Goal: Task Accomplishment & Management: Use online tool/utility

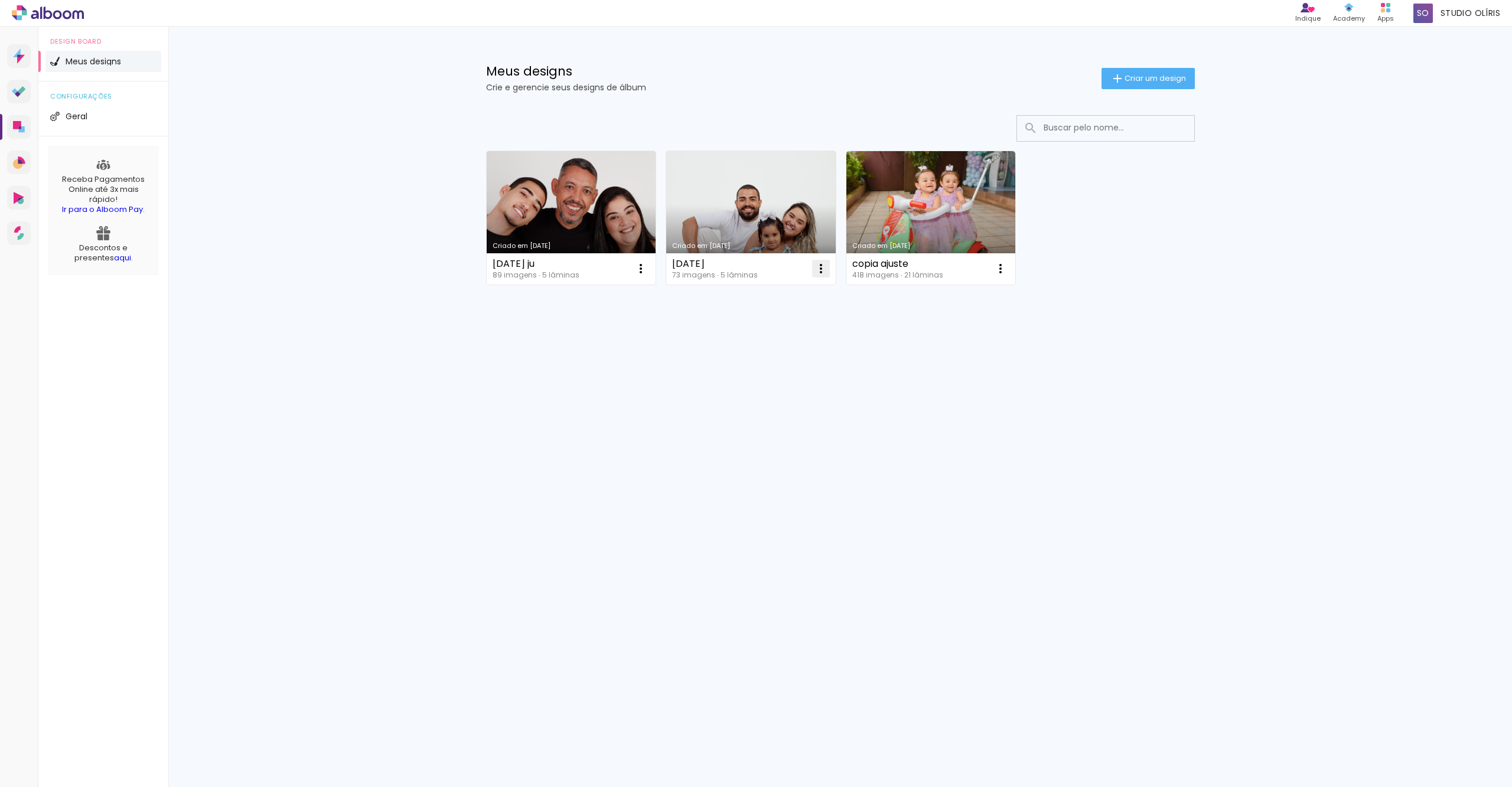
click at [823, 263] on iron-icon at bounding box center [821, 269] width 15 height 15
click at [778, 349] on paper-item "Excluir" at bounding box center [774, 346] width 116 height 23
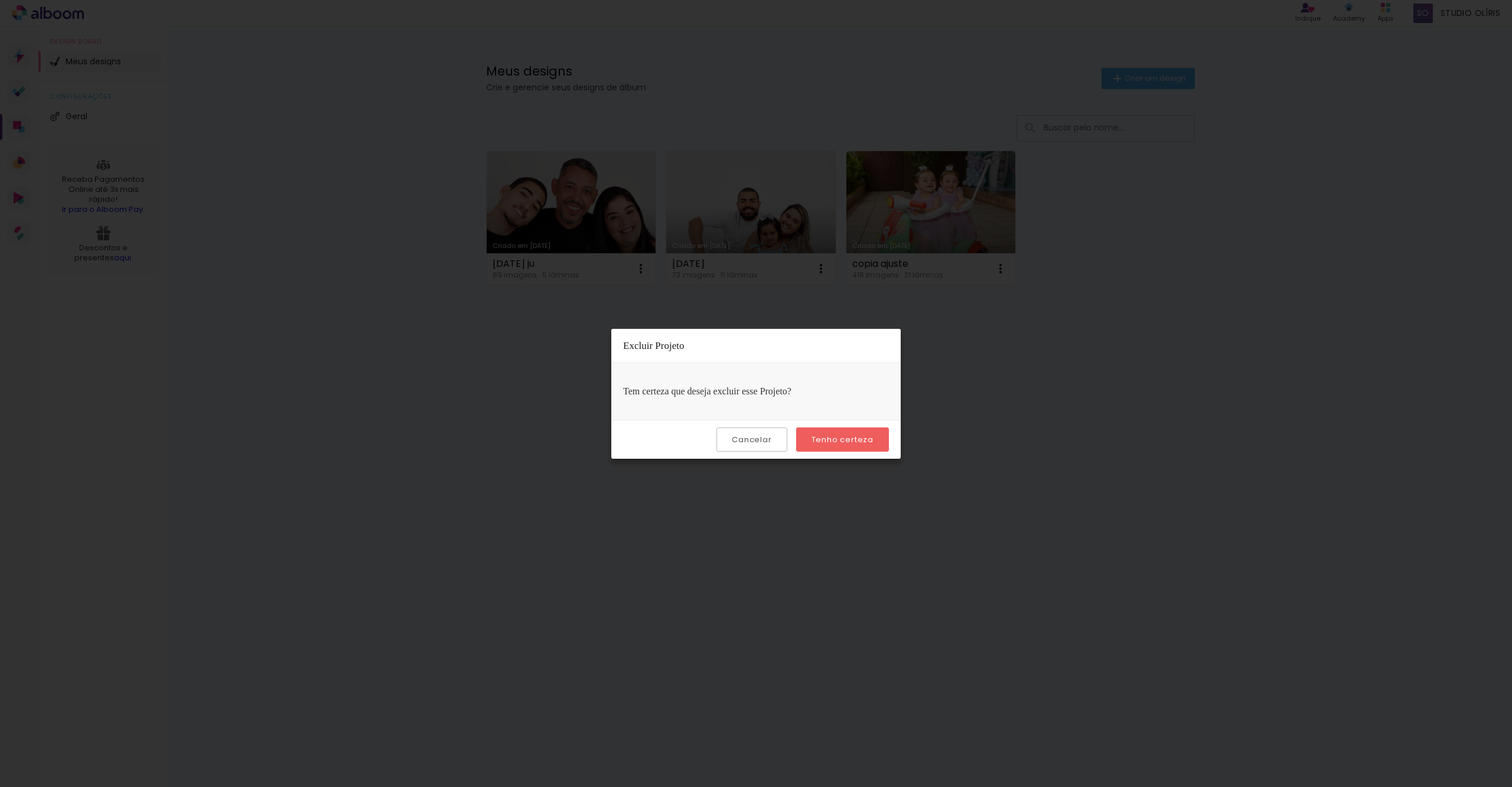
click at [0, 0] on slot "Tenho certeza" at bounding box center [0, 0] width 0 height 0
click at [848, 430] on paper-button "Tenho certeza" at bounding box center [842, 439] width 93 height 24
click at [0, 0] on slot "Tenho certeza" at bounding box center [0, 0] width 0 height 0
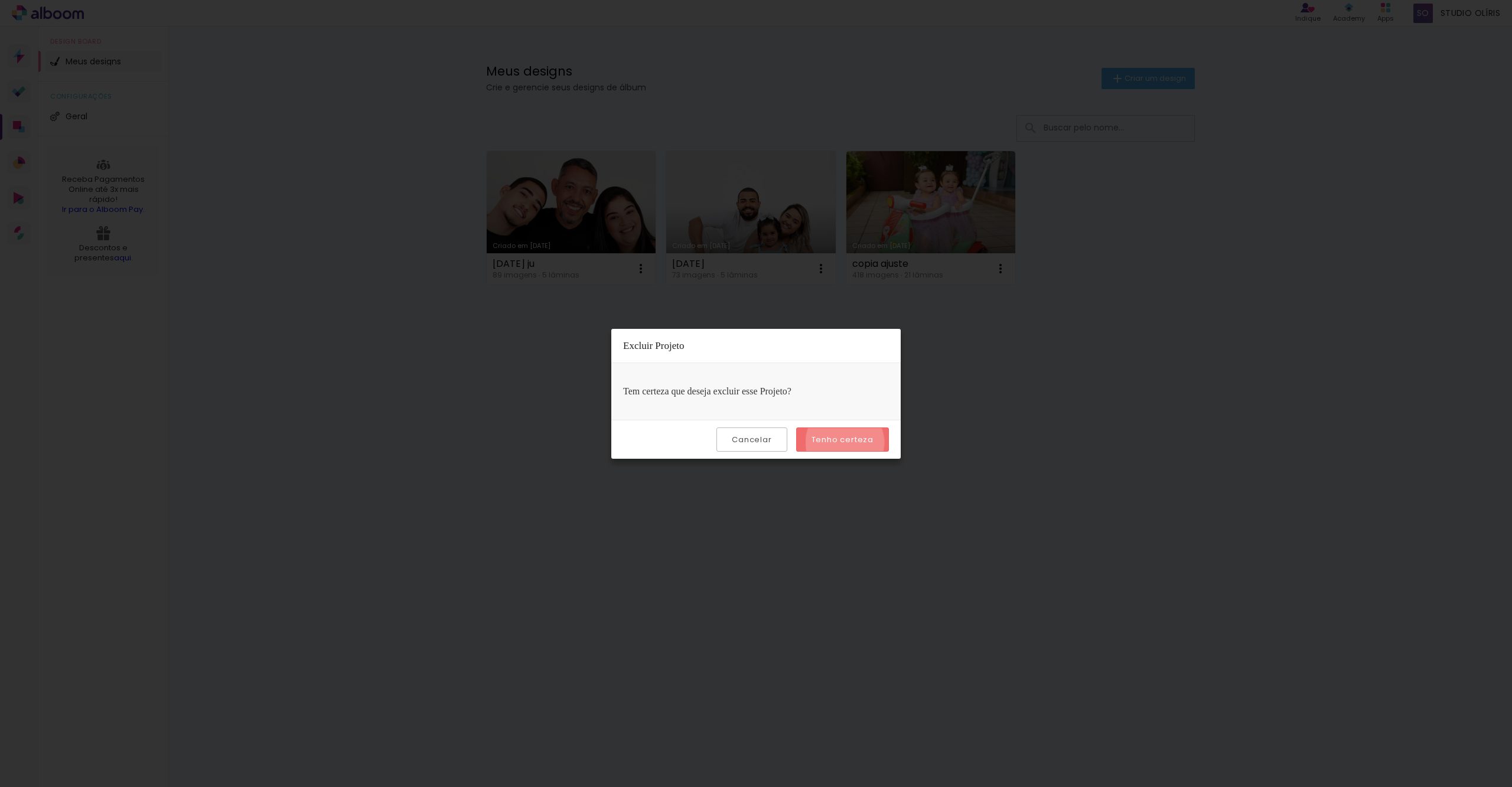
click at [0, 0] on slot "Tenho certeza" at bounding box center [0, 0] width 0 height 0
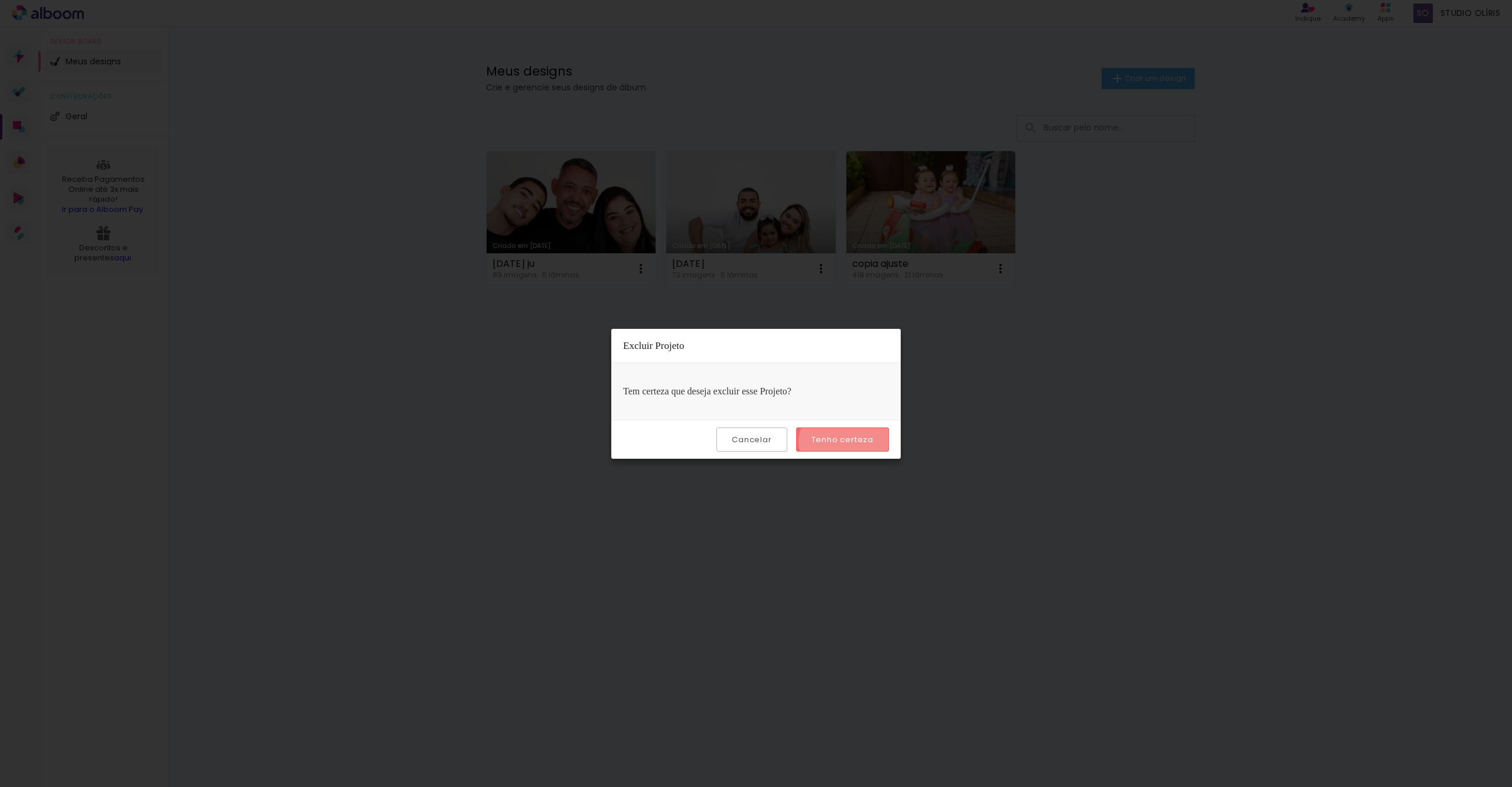
click at [0, 0] on slot "Tenho certeza" at bounding box center [0, 0] width 0 height 0
click at [0, 0] on slot "Cancelar" at bounding box center [0, 0] width 0 height 0
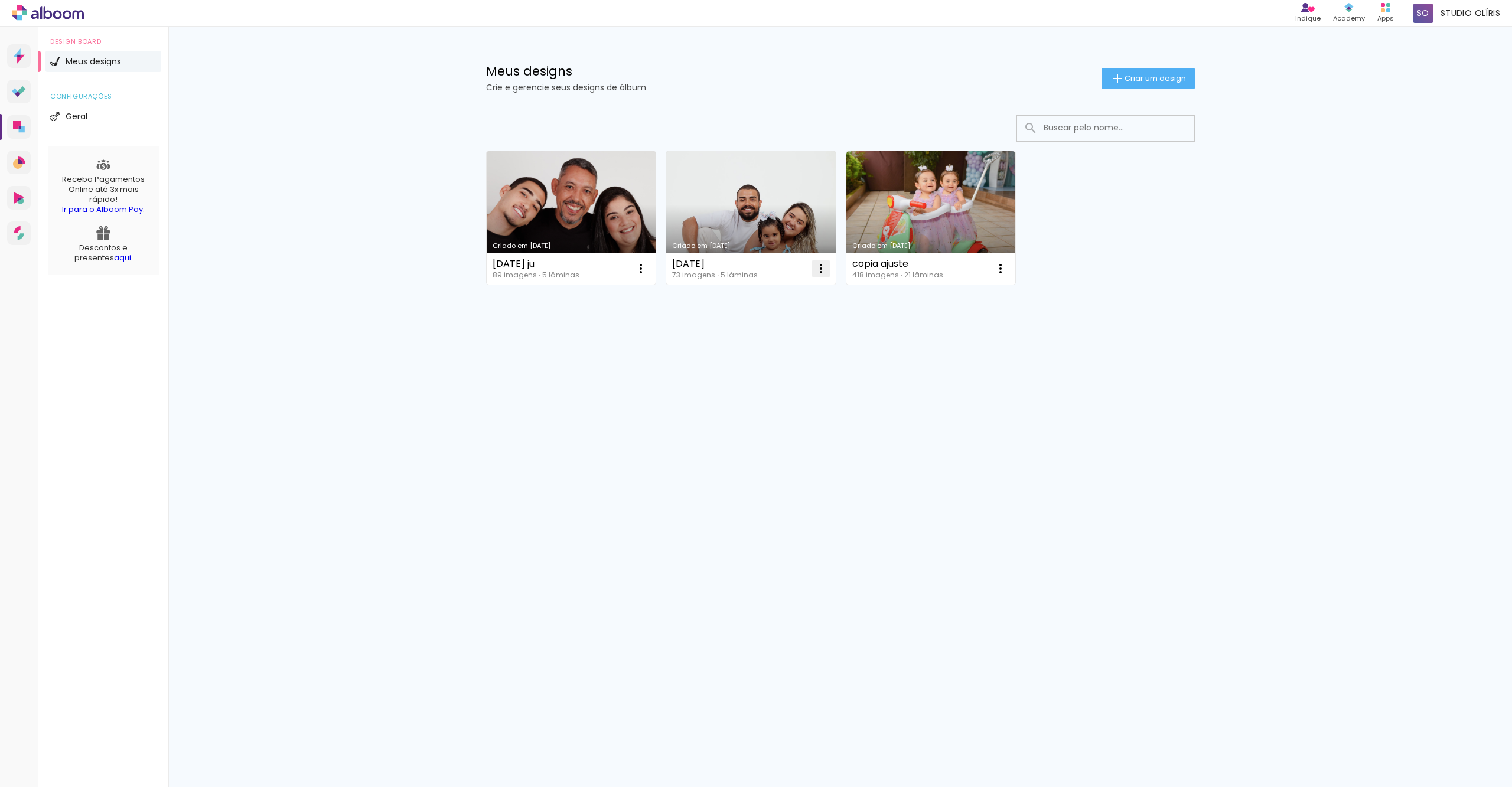
click at [821, 267] on iron-icon at bounding box center [821, 269] width 15 height 15
click at [778, 345] on paper-item "Excluir" at bounding box center [774, 346] width 116 height 23
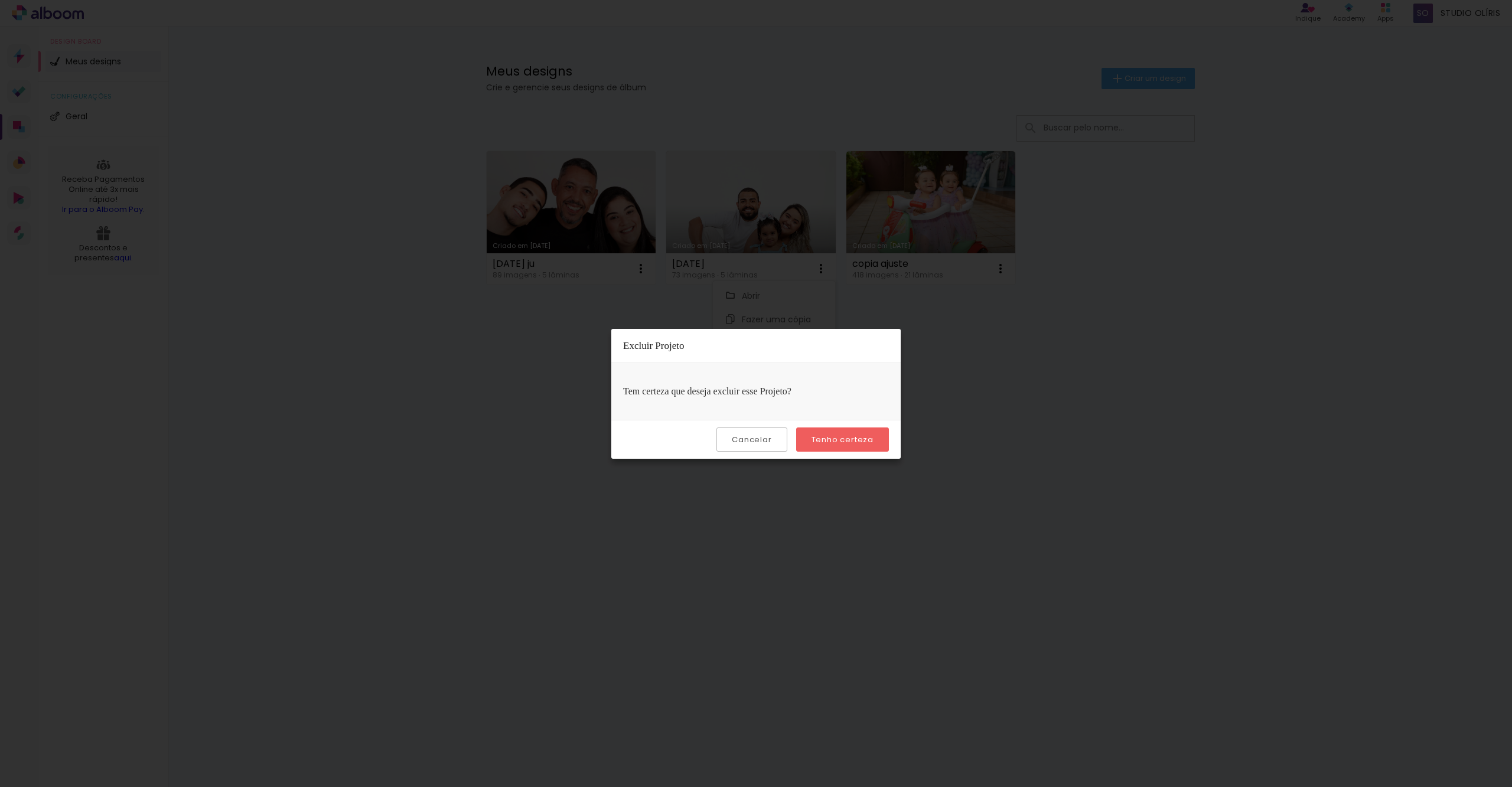
click at [0, 0] on slot "Tenho certeza" at bounding box center [0, 0] width 0 height 0
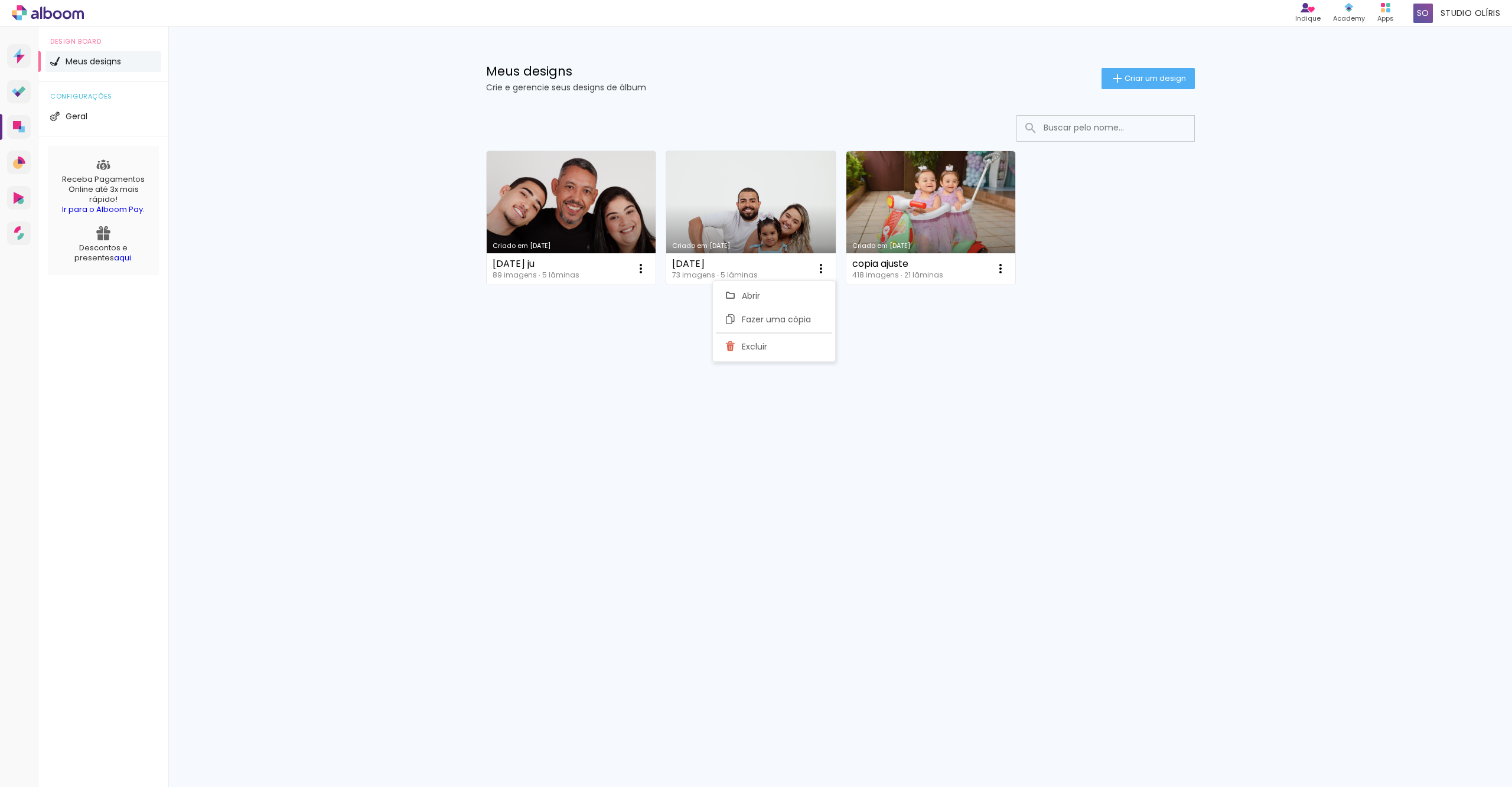
click at [840, 435] on div "Prosite Website + Landing pages Proof Sistema de seleção e venda de fotos Desig…" at bounding box center [756, 406] width 1512 height 760
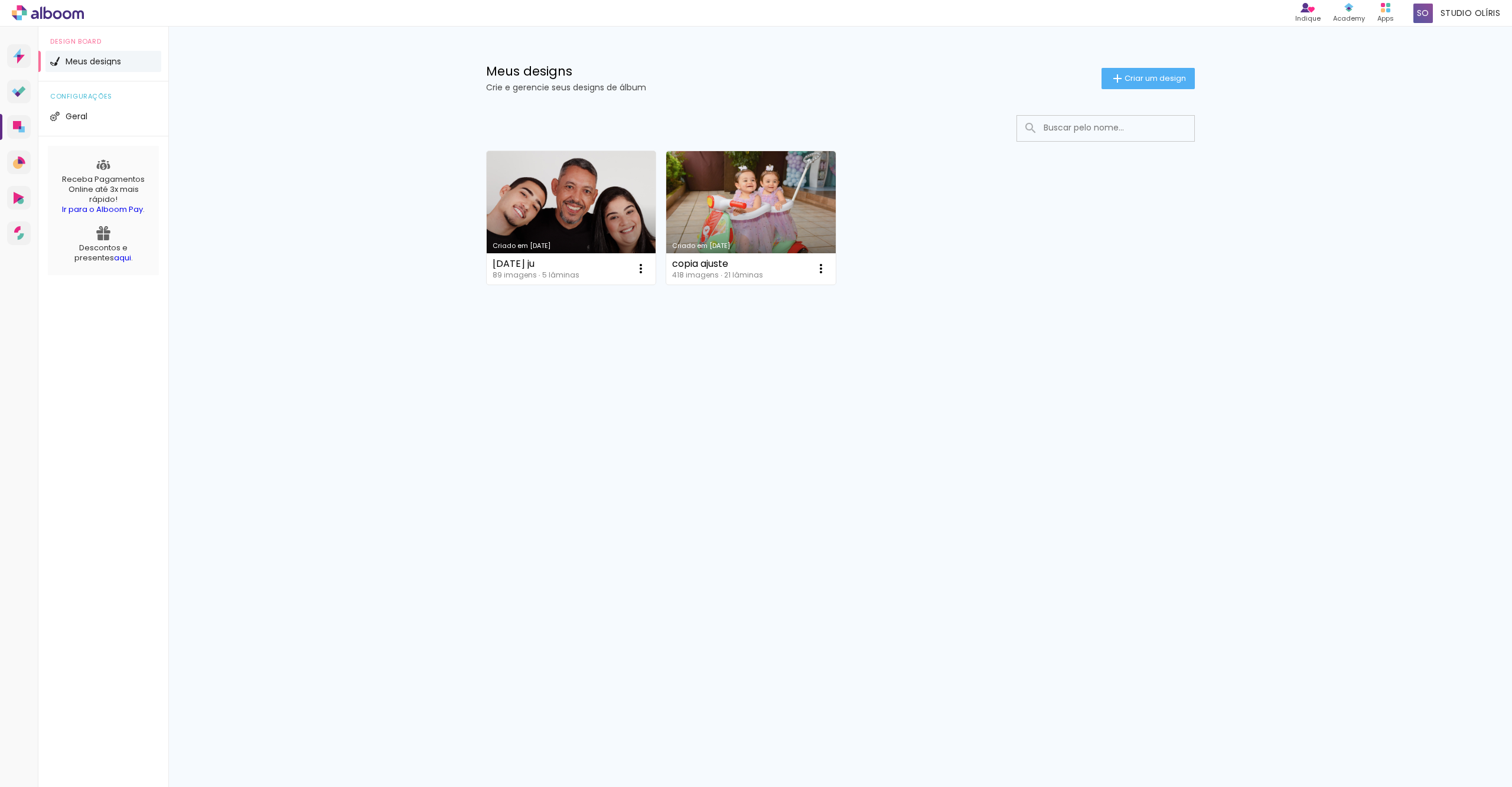
click at [1139, 66] on div "Meus designs Crie e gerencie seus designs de álbum Criar um design" at bounding box center [840, 65] width 767 height 77
click at [1136, 81] on span "Criar um design" at bounding box center [1155, 78] width 61 height 8
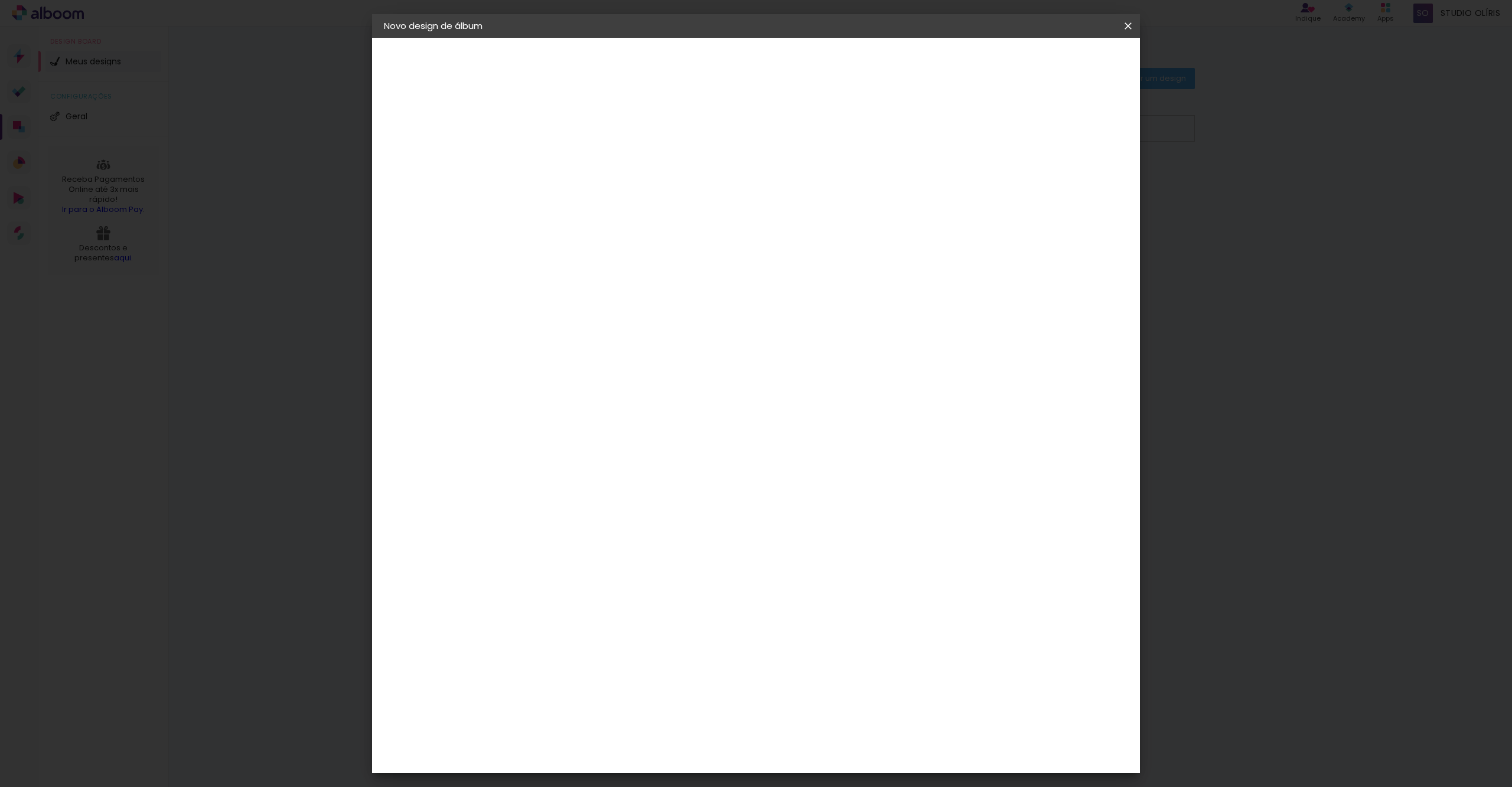
click at [581, 169] on paper-input-container "Título do álbum" at bounding box center [577, 159] width 8 height 30
type input "ANA BEATRIZ 01 ANO"
type paper-input "ANA BEATRIZ 01 ANO"
click at [698, 71] on paper-button "Avançar" at bounding box center [669, 62] width 58 height 20
click at [666, 225] on input at bounding box center [607, 224] width 119 height 15
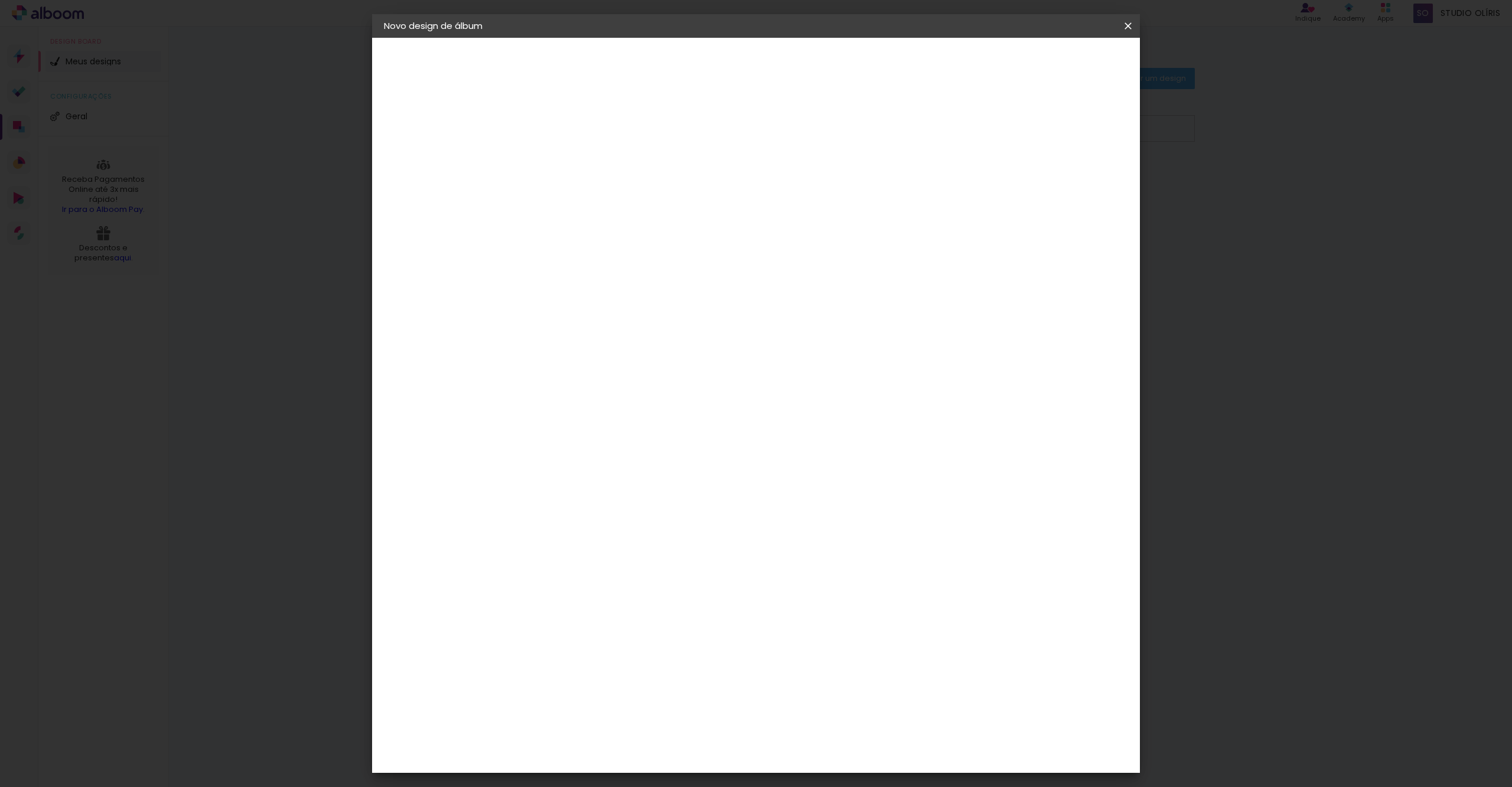
type input "PHOT"
type paper-input "PHOT"
click at [597, 352] on div "New Photo" at bounding box center [583, 360] width 27 height 19
click at [766, 175] on paper-item "Tamanho Livre" at bounding box center [714, 179] width 105 height 26
click at [597, 352] on div "New Photo" at bounding box center [583, 360] width 27 height 19
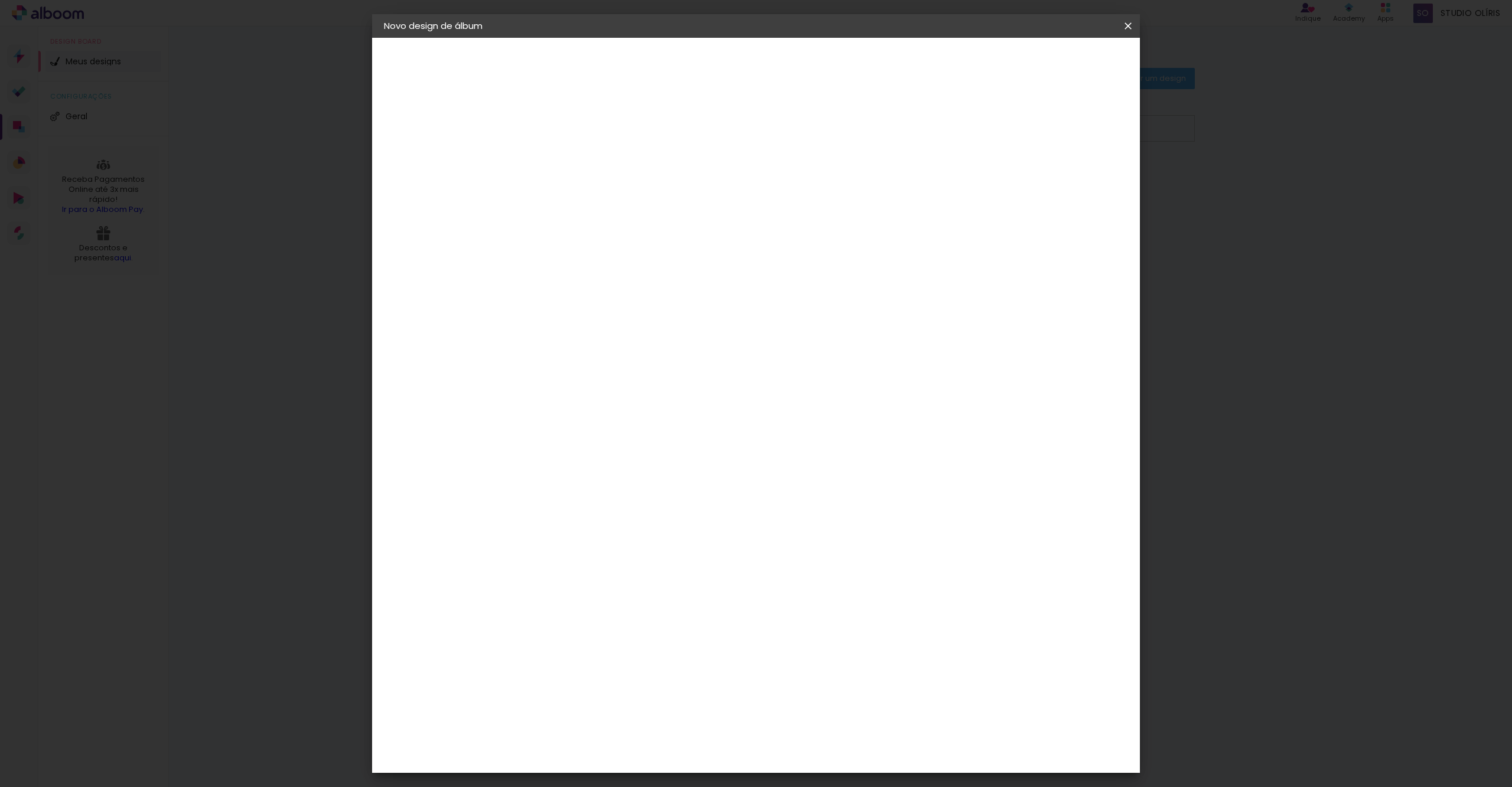
click at [0, 0] on slot "Avançar" at bounding box center [0, 0] width 0 height 0
click at [0, 0] on slot "Voltar" at bounding box center [0, 0] width 0 height 0
click at [636, 212] on paper-input-container "PHOT" at bounding box center [595, 225] width 104 height 27
drag, startPoint x: 604, startPoint y: 227, endPoint x: 499, endPoint y: 223, distance: 105.1
click at [499, 38] on quentale-album-spec "Iniciar design Iniciar design" at bounding box center [755, 38] width 767 height 0
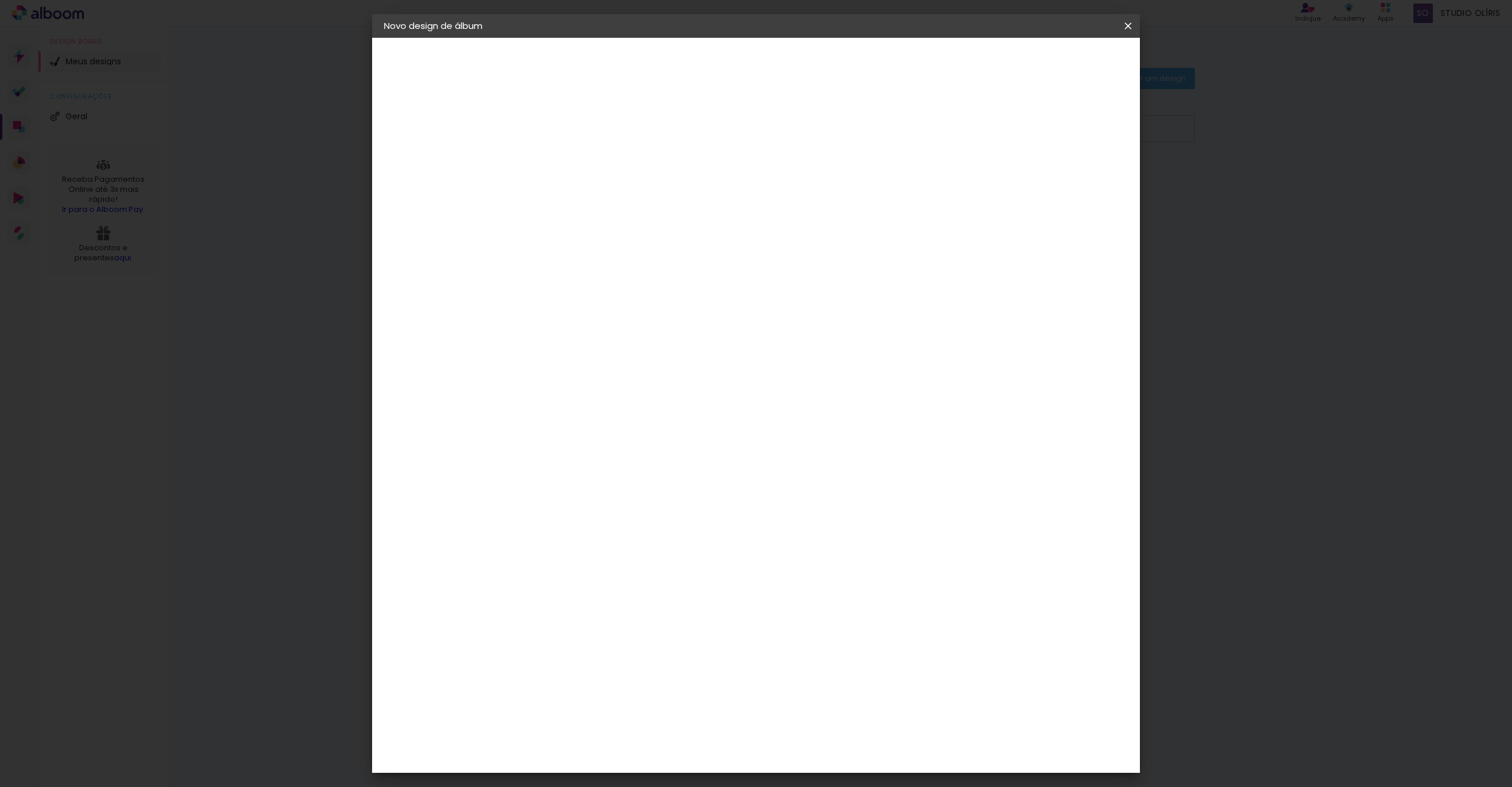
type input "MAT"
type paper-input "MAT"
click at [635, 265] on div "Matias Encadernações" at bounding box center [606, 269] width 73 height 19
click at [0, 0] on slot "Avançar" at bounding box center [0, 0] width 0 height 0
click at [623, 197] on input "text" at bounding box center [599, 206] width 46 height 19
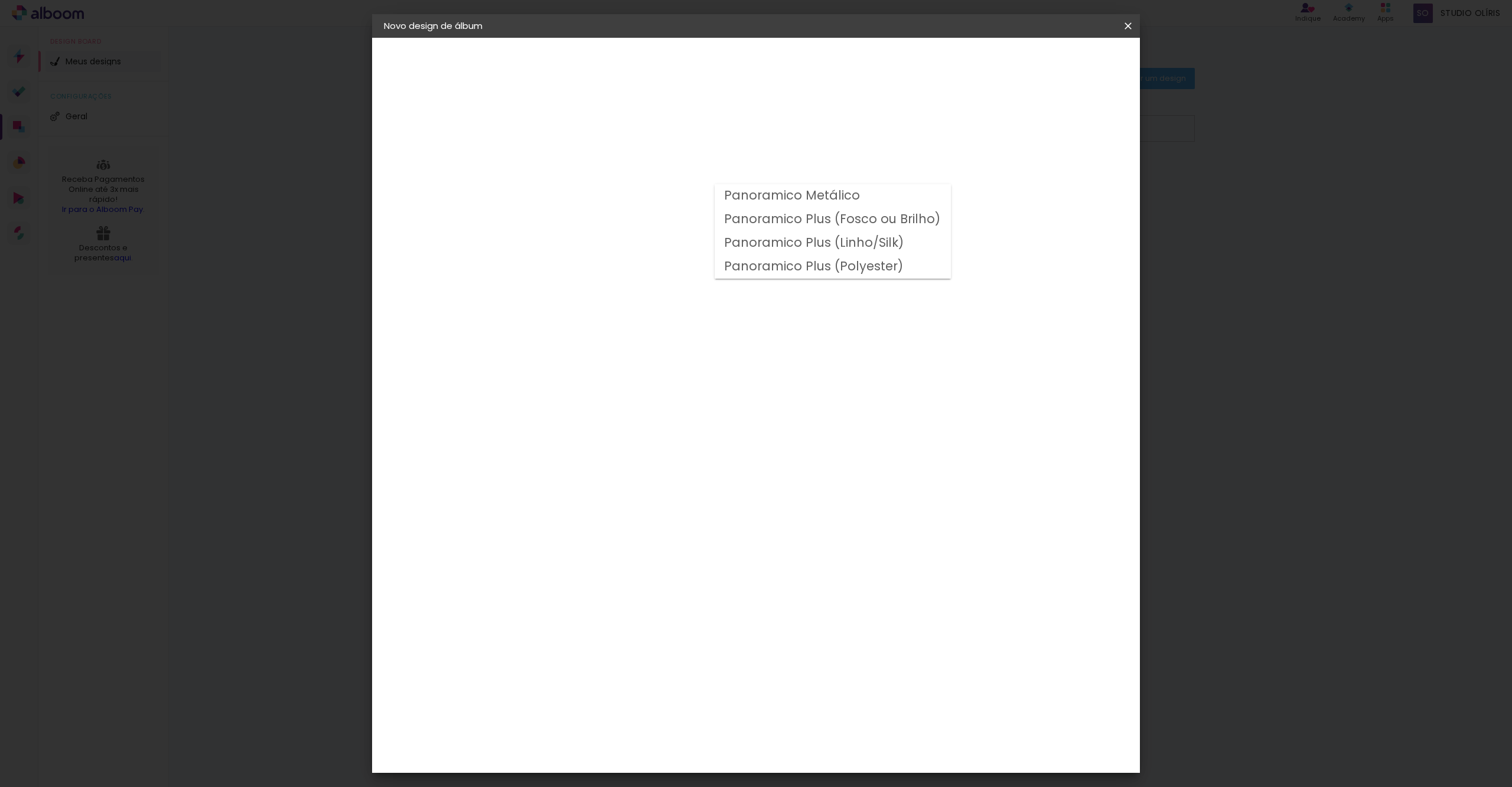
click at [0, 0] on slot "Panoramico Plus (Fosco ou Brilho)" at bounding box center [0, 0] width 0 height 0
type input "Panoramico Plus (Fosco ou Brilho)"
click at [700, 593] on span "20 × 20 cm" at bounding box center [679, 608] width 44 height 31
click at [770, 71] on paper-button "Avançar" at bounding box center [741, 62] width 58 height 20
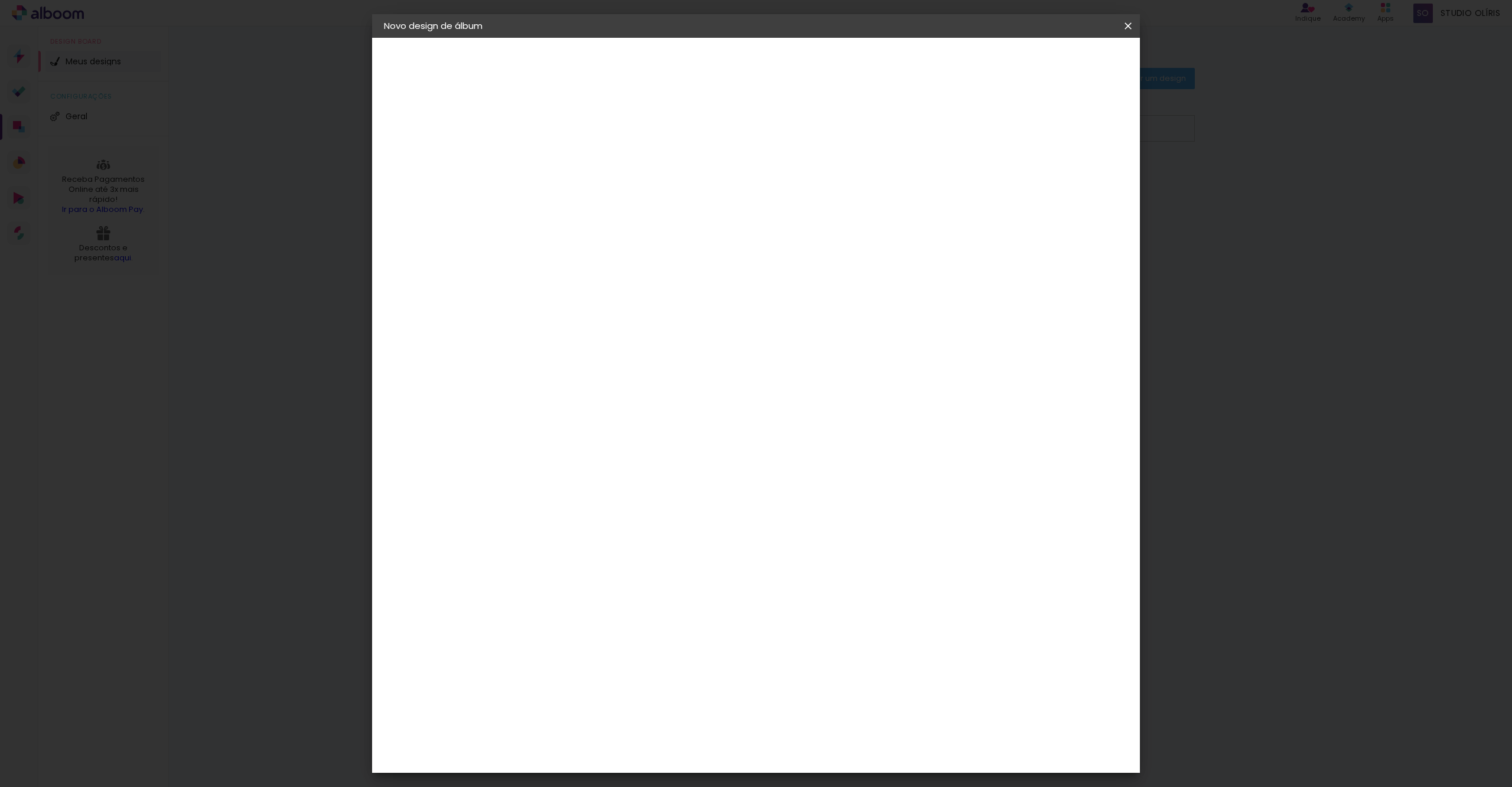
click at [984, 125] on div at bounding box center [979, 127] width 10 height 10
type paper-checkbox "on"
type input "1"
type paper-input "1"
click at [582, 129] on input "1" at bounding box center [567, 127] width 40 height 15
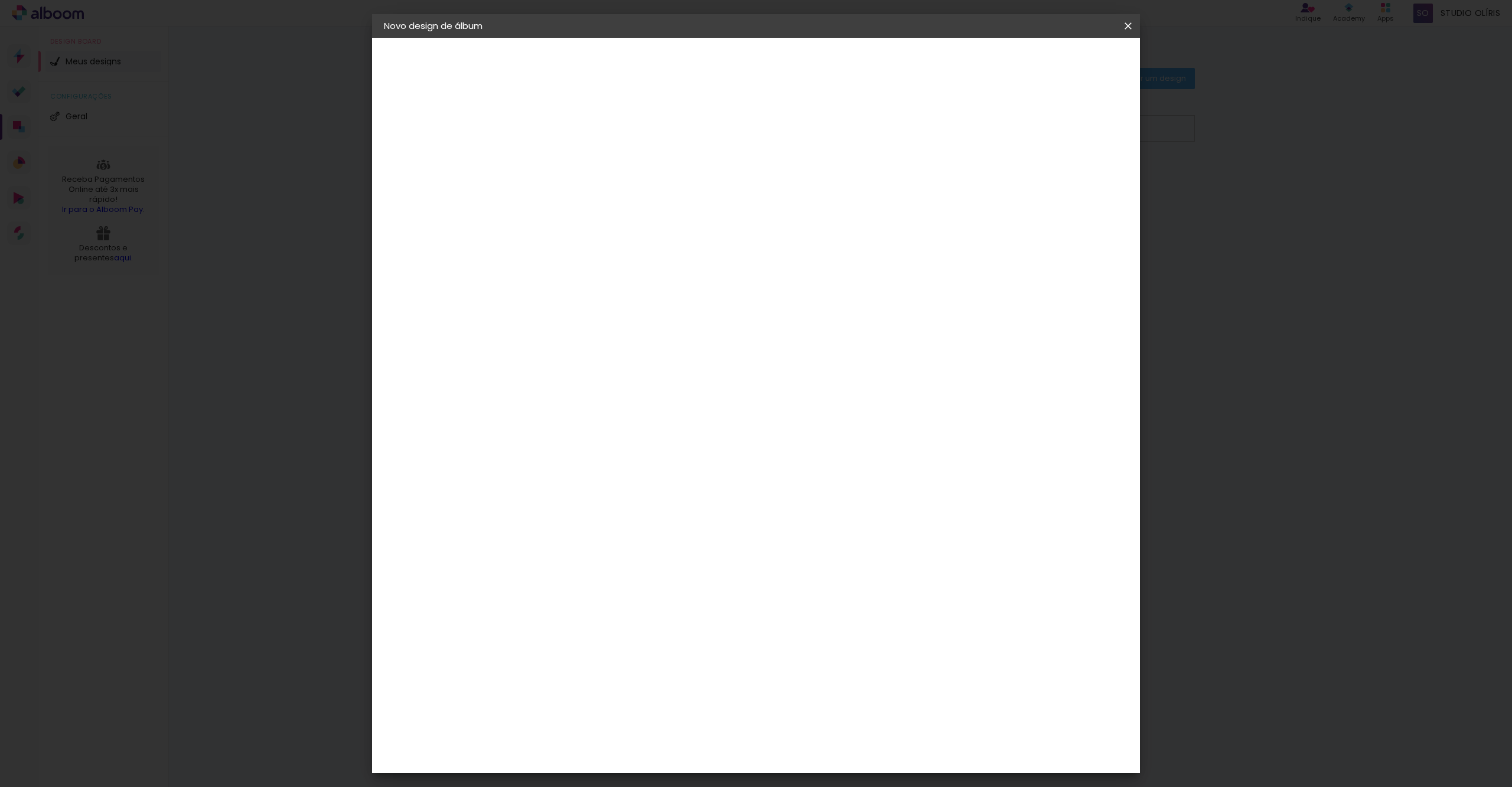
type input "2"
type paper-input "2"
click at [581, 125] on input "2" at bounding box center [567, 127] width 40 height 15
type input "3"
type paper-input "3"
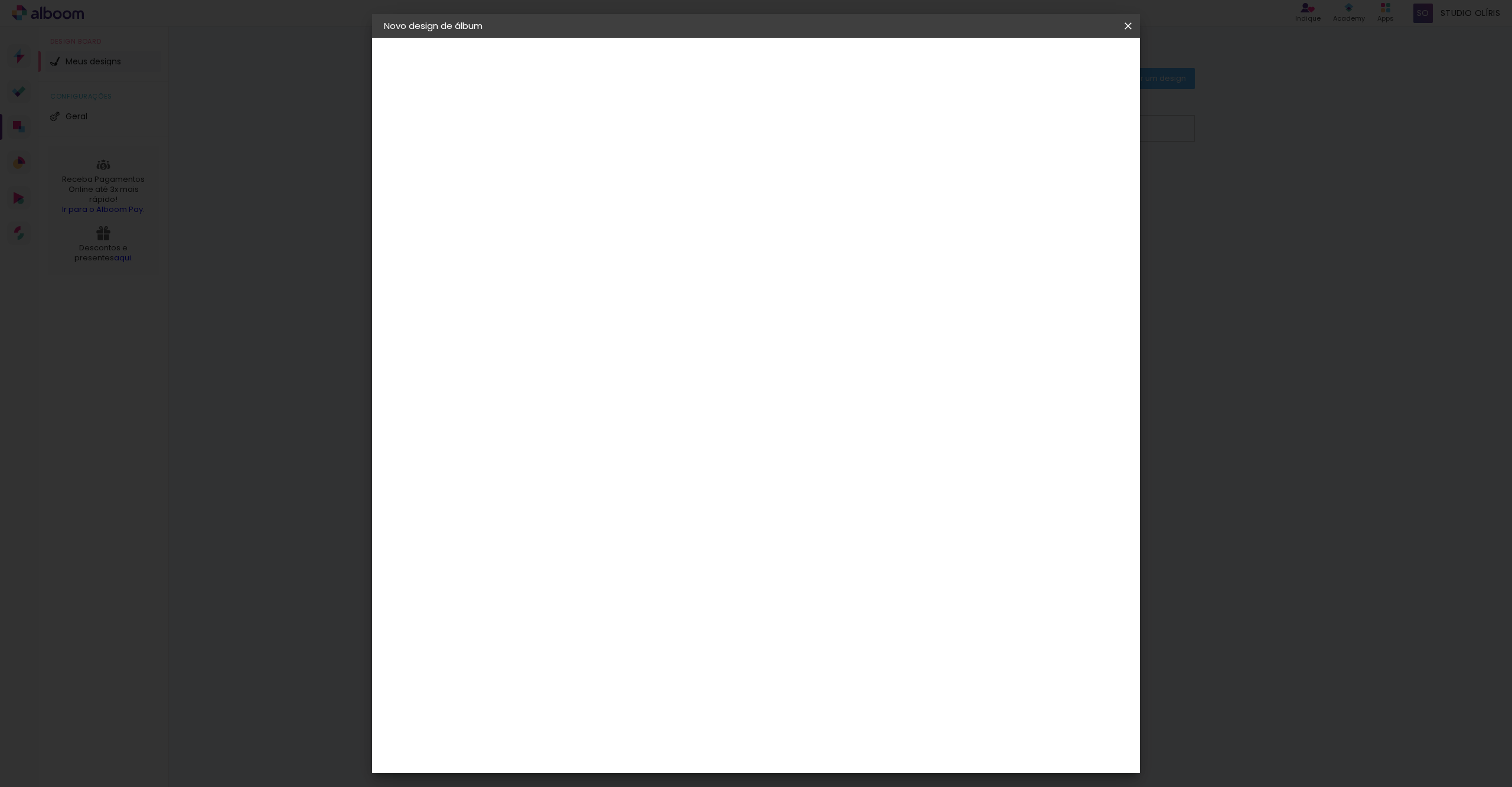
click at [583, 126] on input "3" at bounding box center [567, 127] width 40 height 15
type input "4"
type paper-input "4"
click at [583, 126] on input "4" at bounding box center [567, 127] width 40 height 15
type input "5"
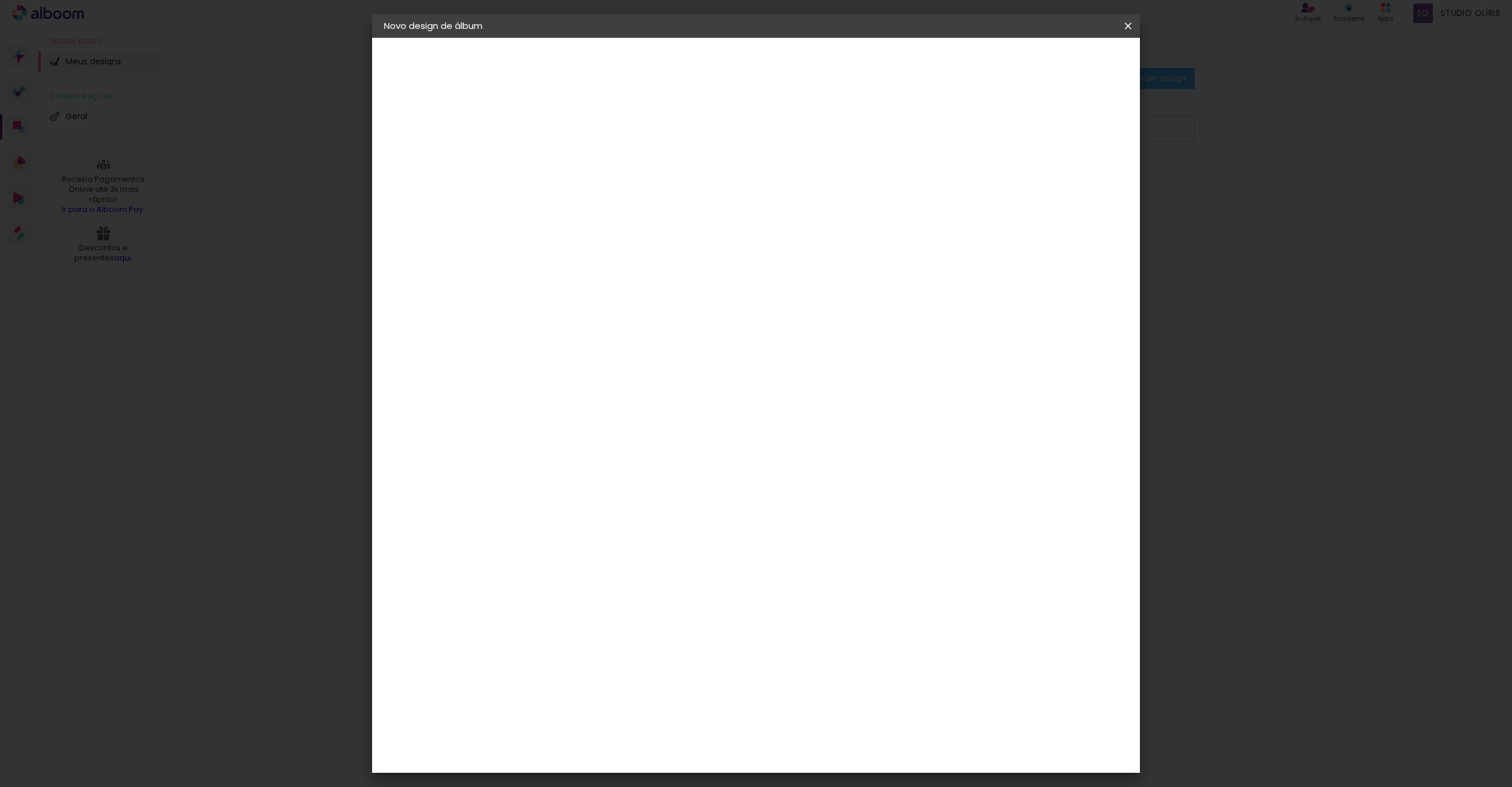
type paper-input "5"
click at [583, 126] on input "5" at bounding box center [567, 127] width 40 height 15
type input "6"
type paper-input "6"
click at [583, 126] on input "6" at bounding box center [567, 127] width 40 height 15
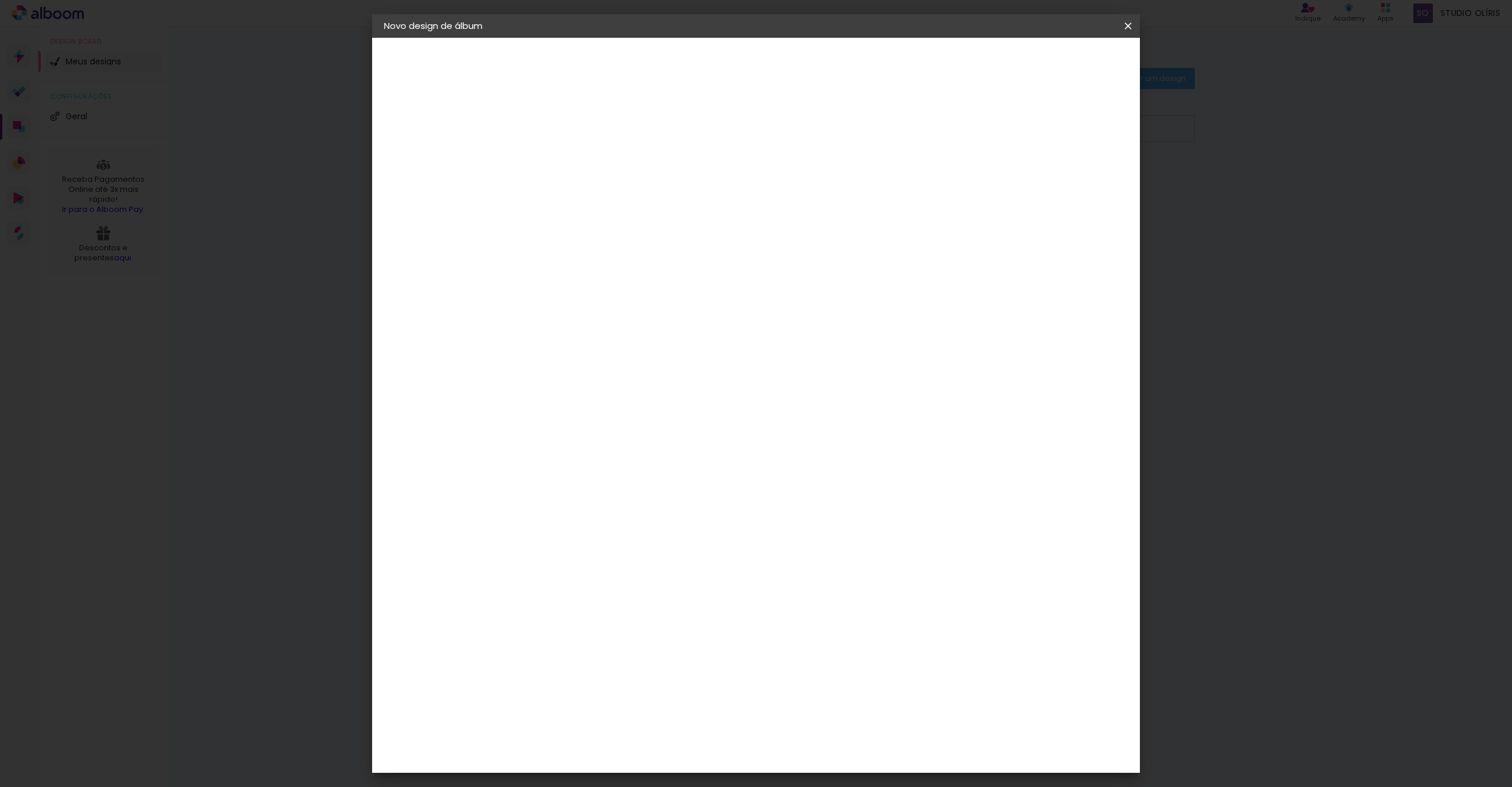
type input "5"
type paper-input "5"
click at [583, 131] on input "5" at bounding box center [567, 127] width 40 height 15
type input "4"
type paper-input "4"
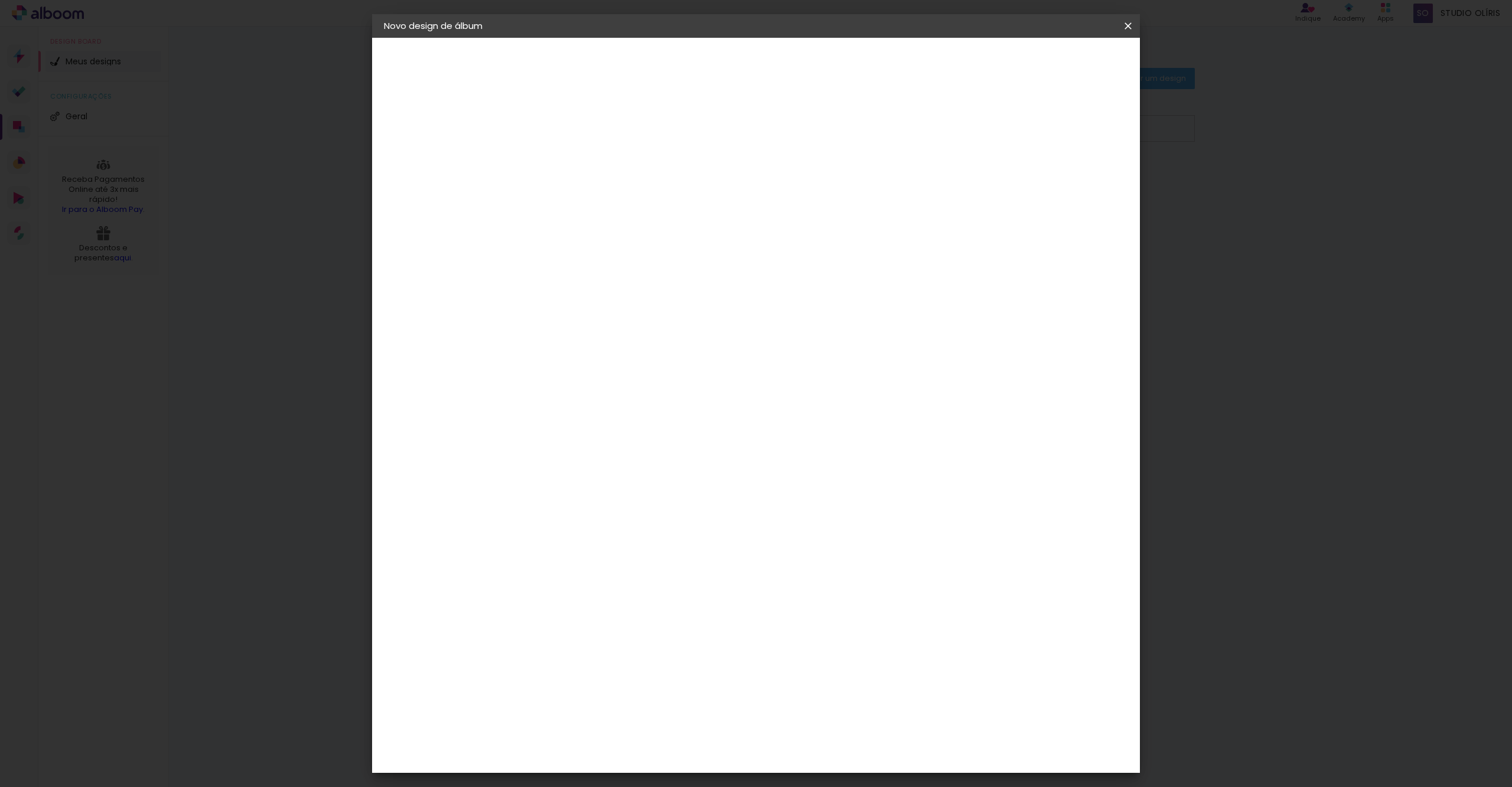
click at [583, 131] on input "4" at bounding box center [567, 127] width 40 height 15
type input "3"
type paper-input "3"
click at [583, 131] on input "3" at bounding box center [567, 127] width 40 height 15
type input "2"
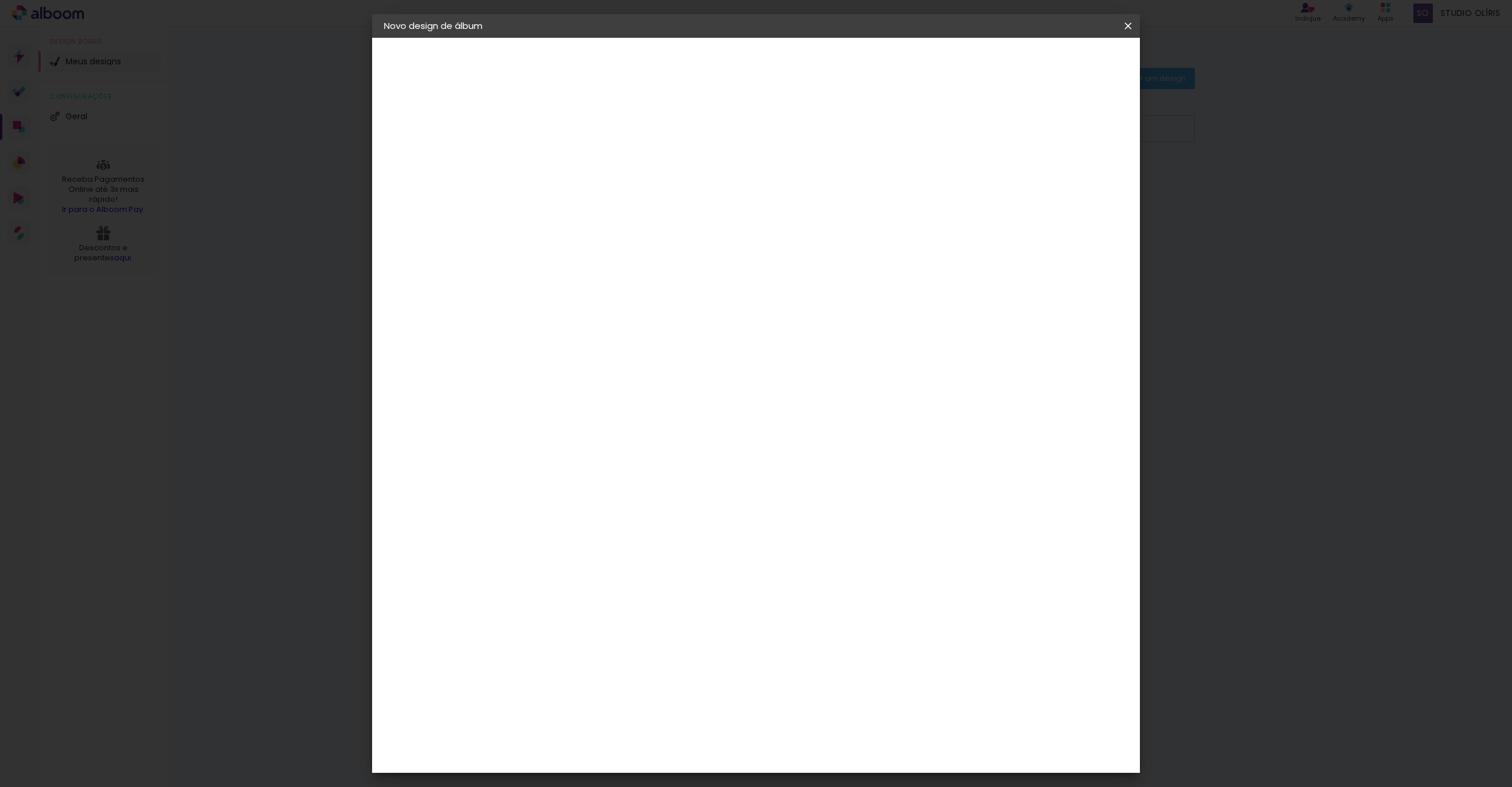
type paper-input "2"
click at [583, 131] on input "2" at bounding box center [567, 127] width 40 height 15
type input "1"
type paper-input "1"
click at [583, 131] on input "1" at bounding box center [567, 127] width 40 height 15
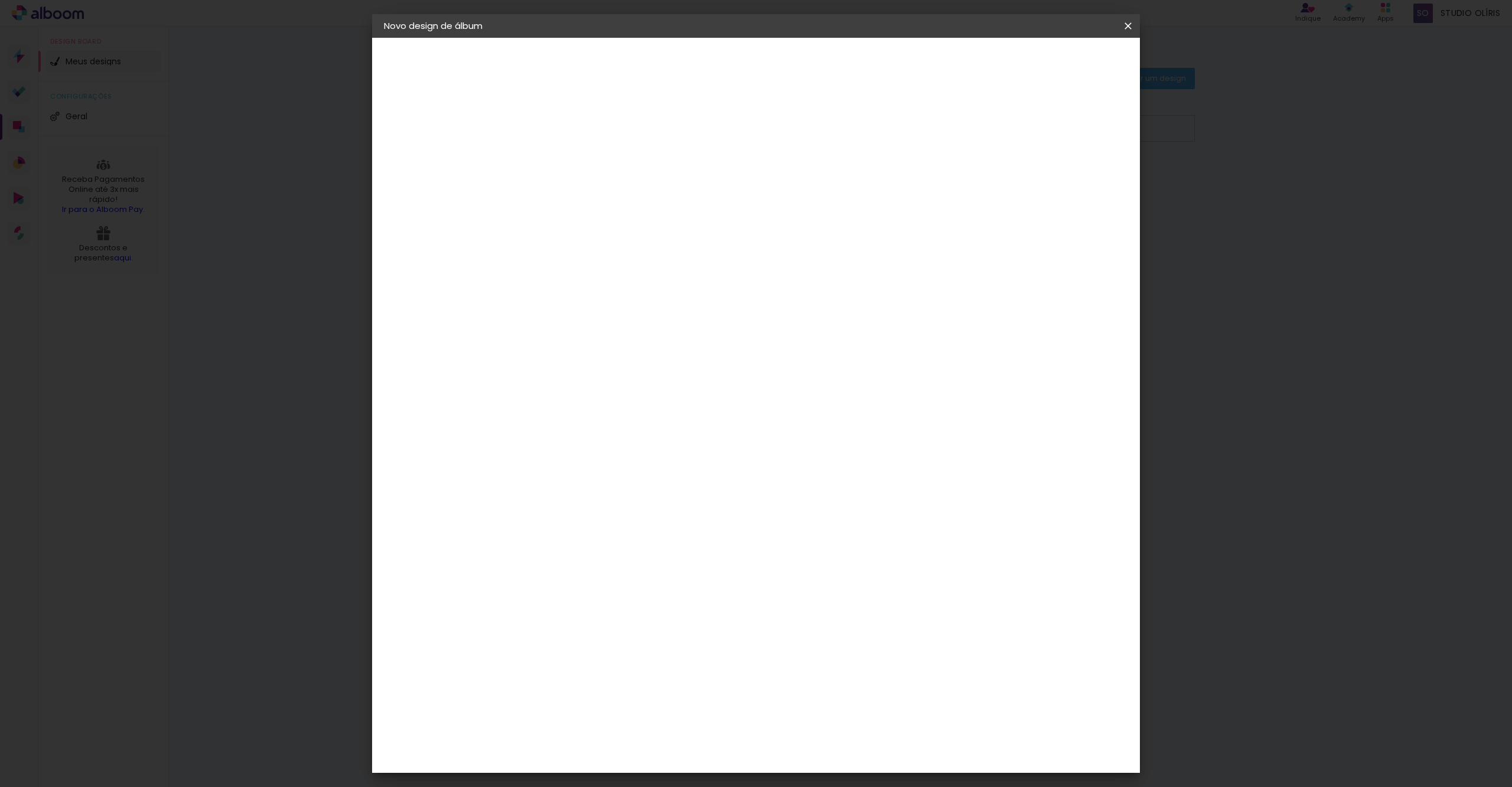
type input "0"
type paper-input "0"
click at [583, 131] on input "0" at bounding box center [567, 127] width 40 height 15
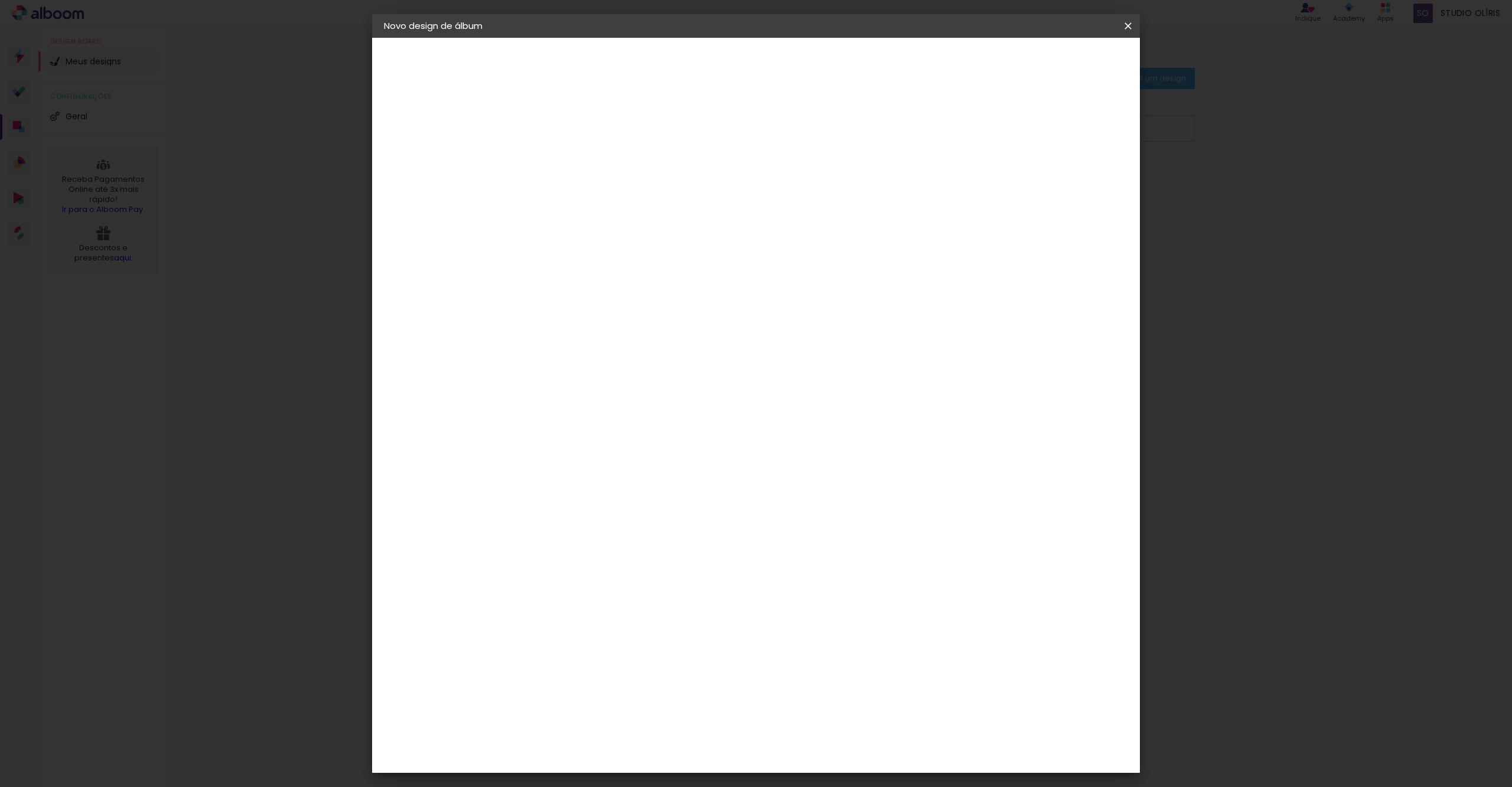
type input "1"
type paper-input "1"
click at [581, 124] on input "1" at bounding box center [567, 127] width 40 height 15
type input "2"
type paper-input "2"
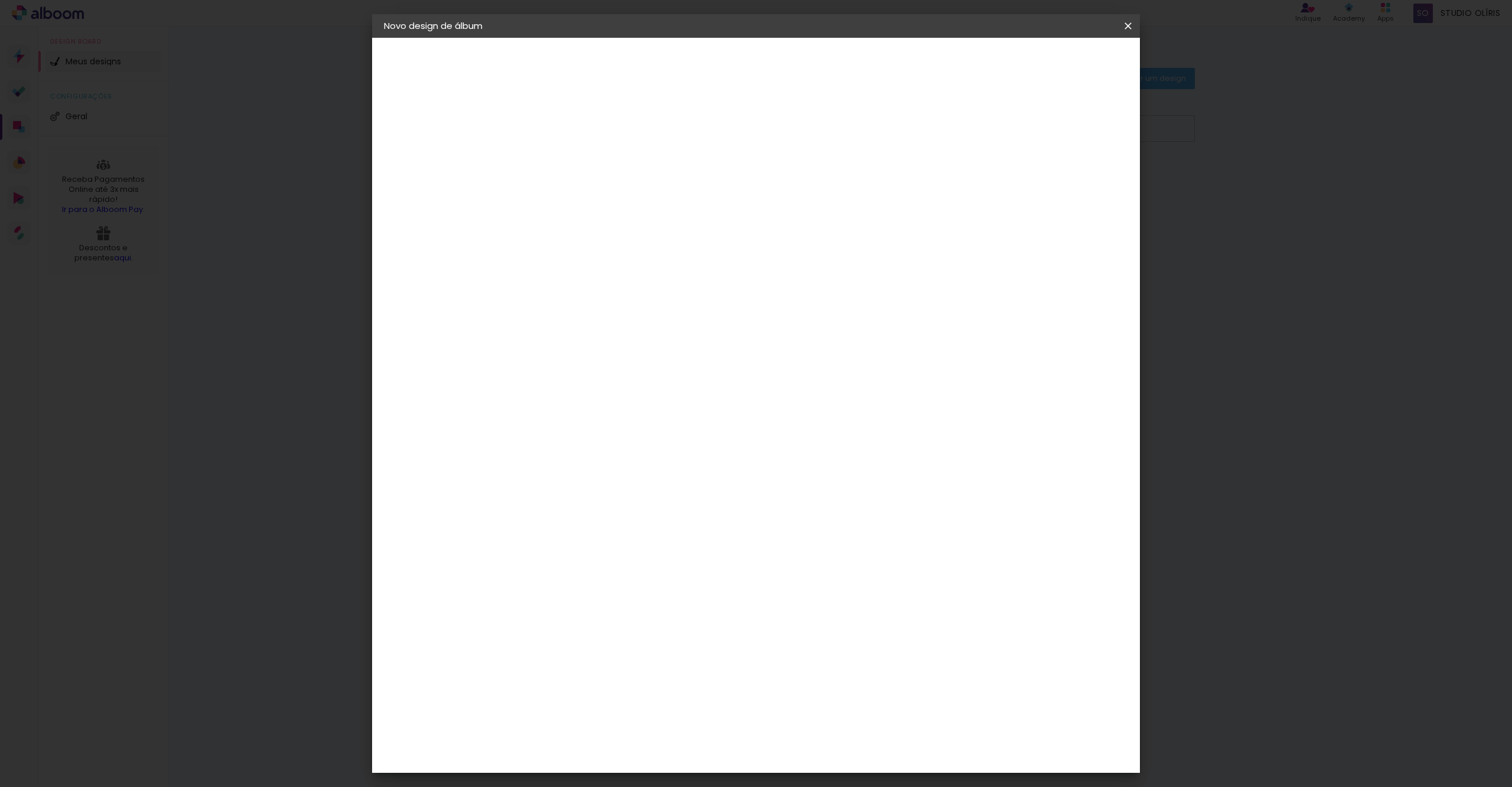
click at [581, 124] on input "2" at bounding box center [567, 127] width 40 height 15
type input "3"
type paper-input "3"
click at [581, 124] on input "3" at bounding box center [567, 127] width 40 height 15
type input "2"
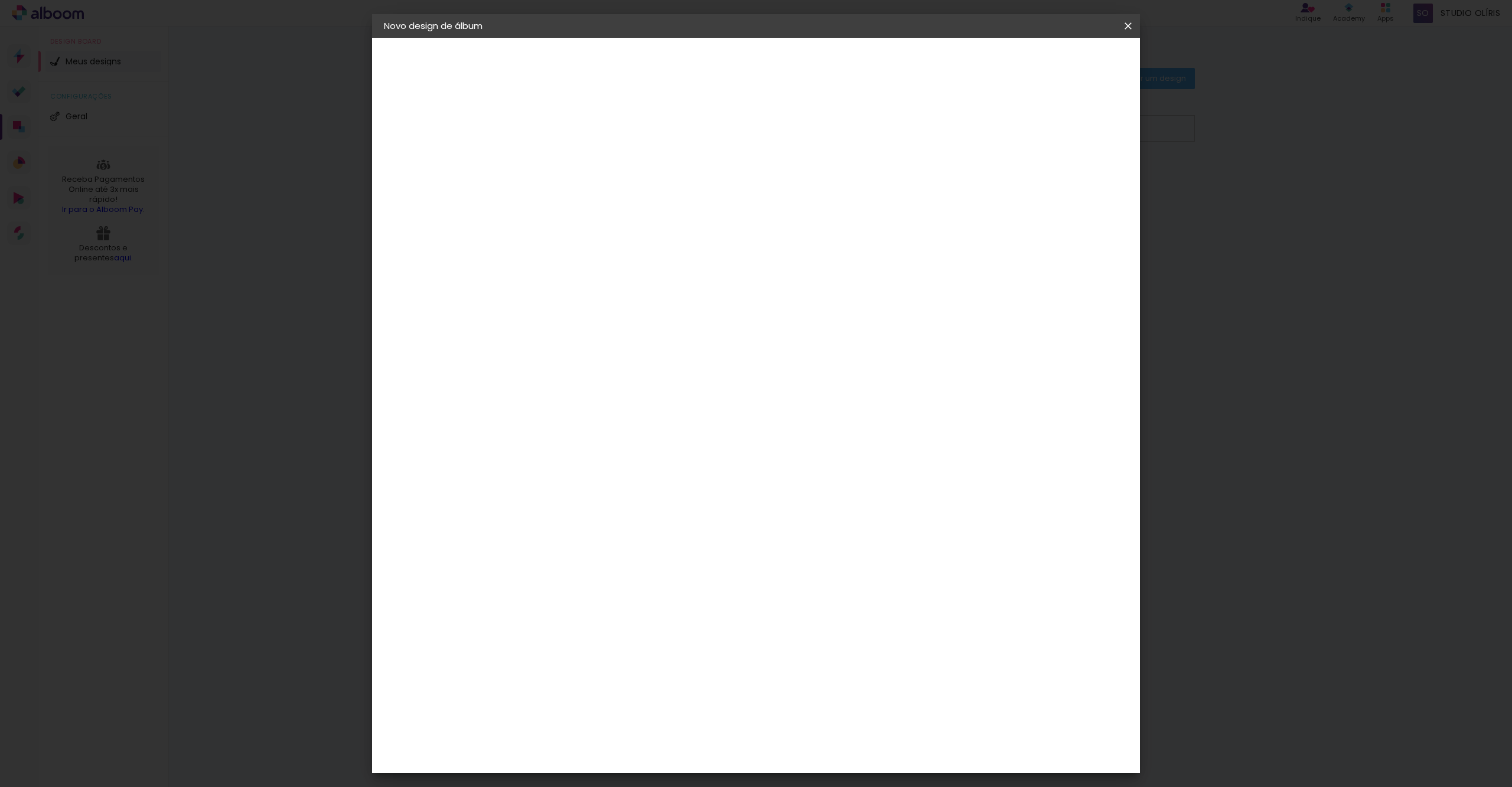
type paper-input "2"
click at [582, 128] on input "2" at bounding box center [567, 127] width 40 height 15
click at [1051, 64] on span "Iniciar design" at bounding box center [1024, 62] width 54 height 8
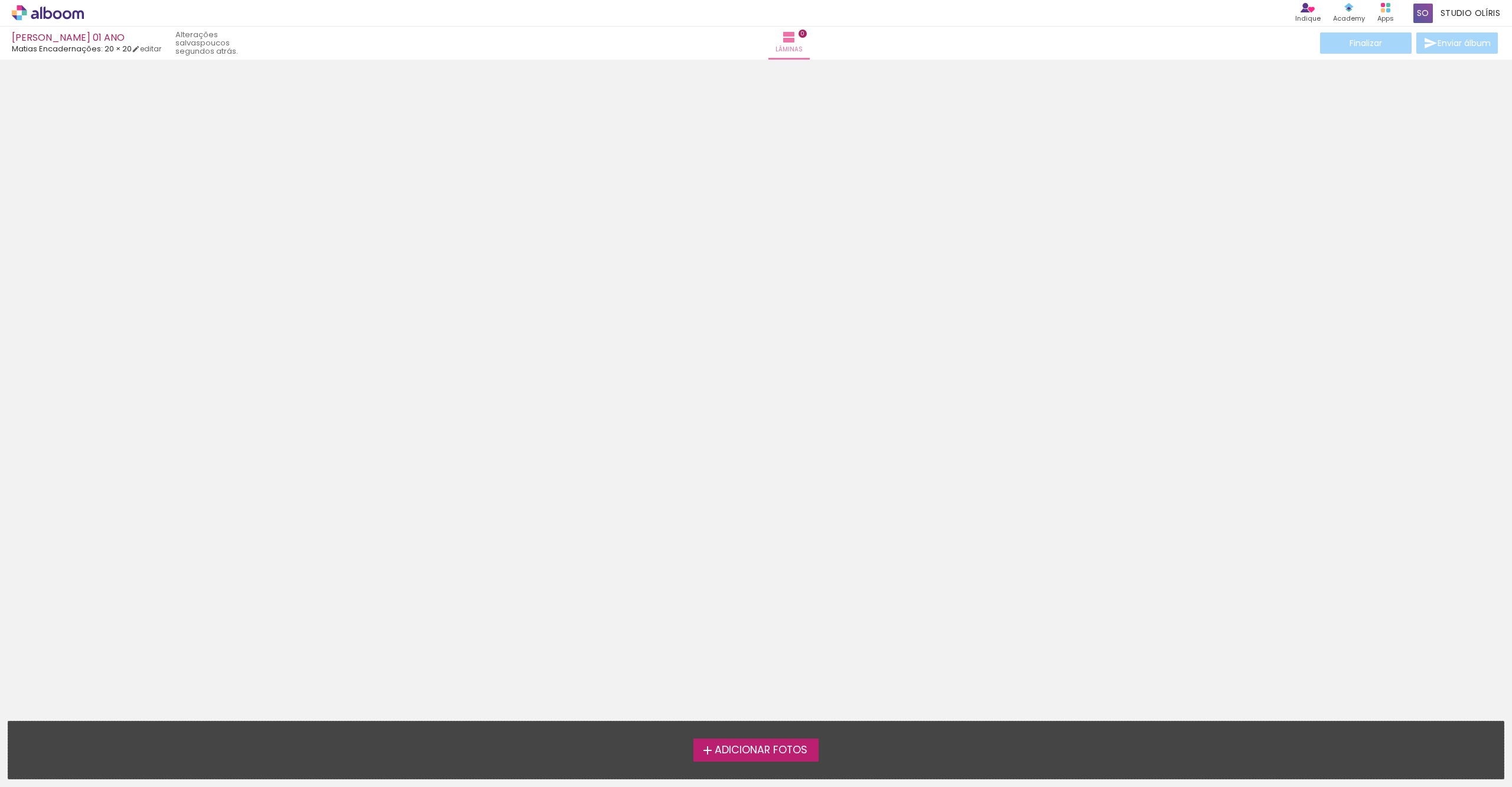
click at [729, 221] on div at bounding box center [756, 277] width 1512 height 426
